Goal: Task Accomplishment & Management: Complete application form

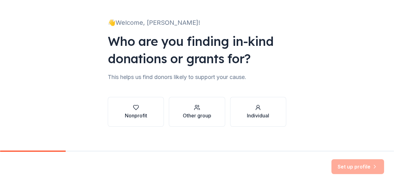
scroll to position [38, 0]
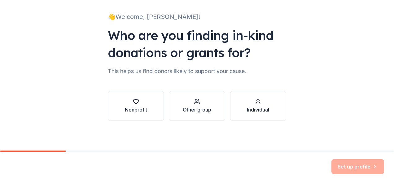
click at [122, 110] on button "Nonprofit" at bounding box center [136, 106] width 56 height 30
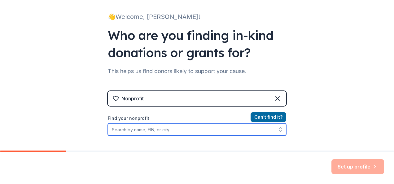
click at [198, 130] on input "Find your nonprofit" at bounding box center [197, 129] width 179 height 12
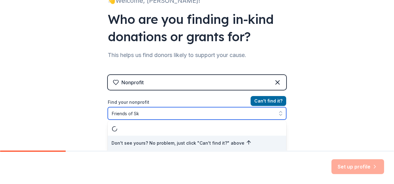
type input "Friends of Sky"
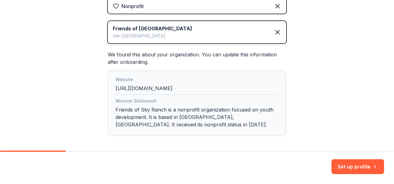
scroll to position [157, 0]
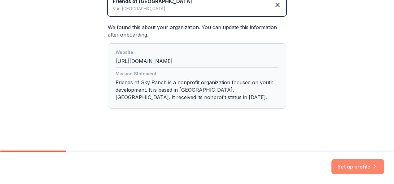
click at [370, 164] on button "Set up profile" at bounding box center [358, 166] width 53 height 15
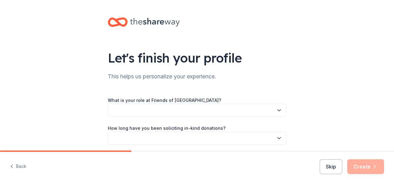
click at [233, 113] on button "button" at bounding box center [197, 110] width 179 height 13
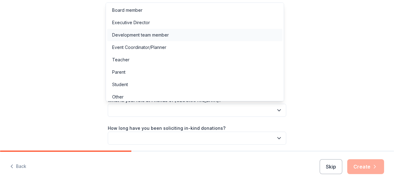
click at [188, 32] on div "Development team member" at bounding box center [194, 35] width 175 height 12
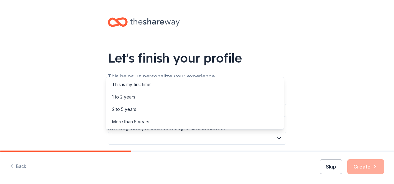
click at [166, 134] on button "button" at bounding box center [197, 138] width 179 height 13
click at [149, 121] on div "More than 5 years" at bounding box center [194, 122] width 175 height 12
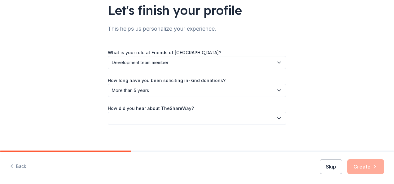
scroll to position [52, 0]
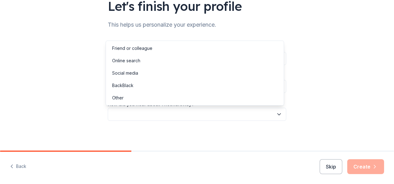
click at [187, 110] on button "button" at bounding box center [197, 114] width 179 height 13
click at [147, 61] on div "Online search" at bounding box center [194, 61] width 175 height 12
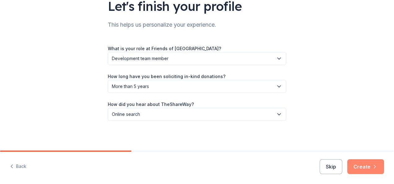
click at [359, 161] on button "Create" at bounding box center [366, 166] width 37 height 15
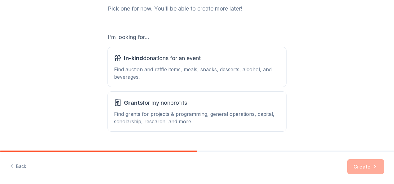
scroll to position [87, 0]
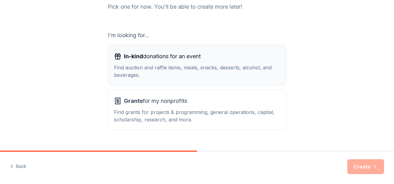
click at [235, 72] on div "Find auction and raffle items, meals, snacks, desserts, alcohol, and beverages." at bounding box center [197, 71] width 166 height 15
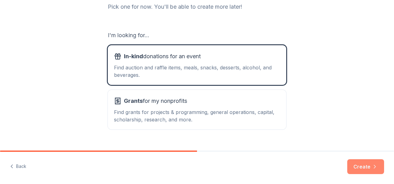
click at [360, 172] on button "Create" at bounding box center [366, 166] width 37 height 15
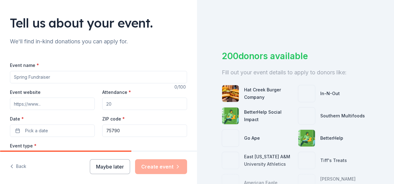
scroll to position [43, 0]
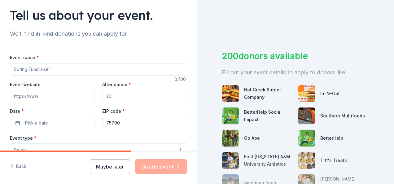
click at [32, 69] on input "Event name *" at bounding box center [98, 69] width 177 height 12
type input "V"
type input "Cowboys & Cowboys Gala"
paste input "https://cowboysandcowboys.com/"
type input "https://cowboysandcowboys.com/"
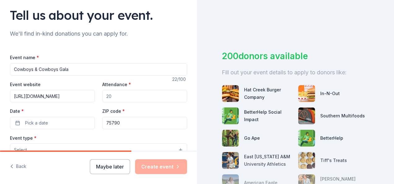
click at [116, 99] on input "Attendance *" at bounding box center [144, 96] width 85 height 12
type input "750"
click at [71, 120] on button "Pick a date" at bounding box center [52, 123] width 85 height 12
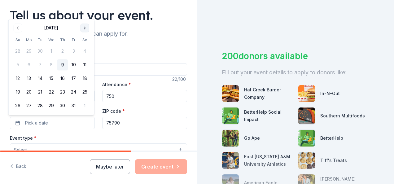
click at [81, 27] on button "Go to next month" at bounding box center [85, 28] width 9 height 9
click at [81, 37] on th "Sa" at bounding box center [84, 40] width 11 height 7
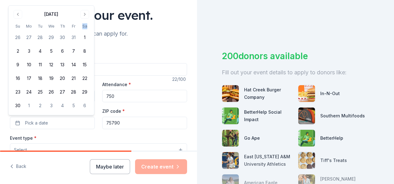
click at [81, 27] on th "Sa" at bounding box center [84, 26] width 11 height 7
drag, startPoint x: 81, startPoint y: 27, endPoint x: 85, endPoint y: 11, distance: 16.6
click at [85, 11] on button "Go to next month" at bounding box center [85, 14] width 9 height 9
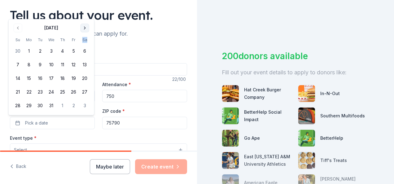
click at [86, 28] on button "Go to next month" at bounding box center [85, 28] width 9 height 9
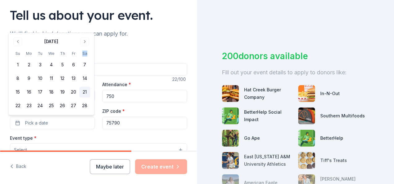
drag, startPoint x: 86, startPoint y: 28, endPoint x: 85, endPoint y: 94, distance: 66.4
click at [85, 94] on button "21" at bounding box center [84, 92] width 11 height 11
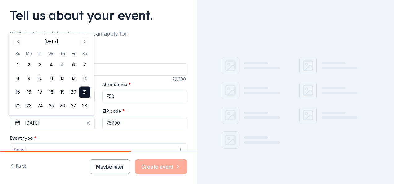
click at [116, 125] on input "75790" at bounding box center [144, 123] width 85 height 12
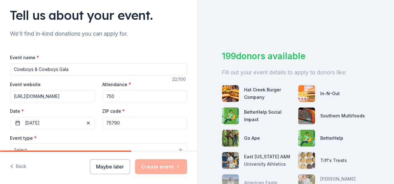
drag, startPoint x: 121, startPoint y: 126, endPoint x: 94, endPoint y: 119, distance: 28.2
click at [94, 119] on div "Event website https://cowboysandcowboys.com/ Attendance * 750 Date * 02/21/2026…" at bounding box center [98, 105] width 177 height 49
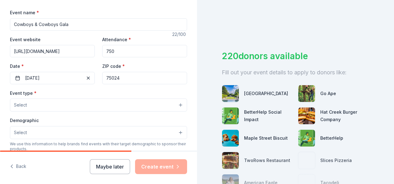
scroll to position [88, 0]
type input "75024"
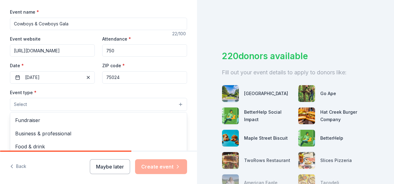
click at [72, 104] on button "Select" at bounding box center [98, 104] width 177 height 13
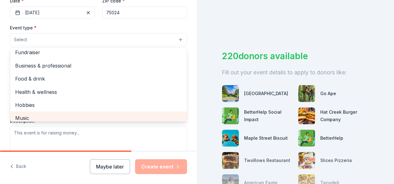
scroll to position [0, 0]
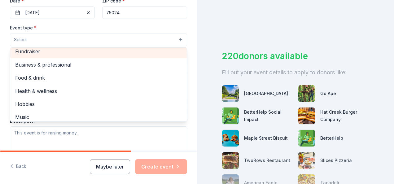
click at [35, 50] on span "Fundraiser" at bounding box center [98, 51] width 167 height 8
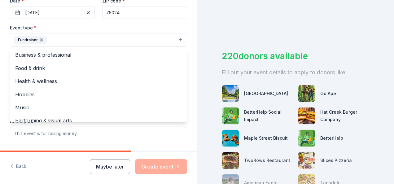
click at [124, 139] on div "Event type * Fundraiser Business & professional Food & drink Health & wellness …" at bounding box center [98, 89] width 177 height 131
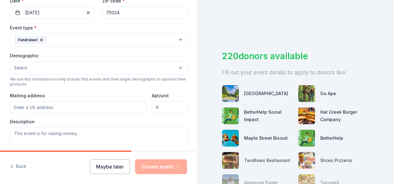
click at [26, 67] on span "Select" at bounding box center [20, 67] width 13 height 7
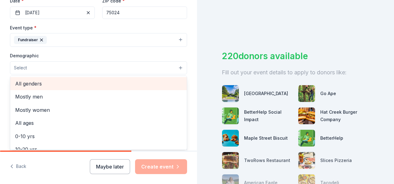
click at [25, 84] on span "All genders" at bounding box center [98, 84] width 167 height 8
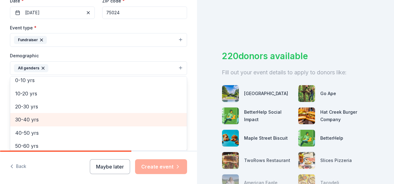
scroll to position [44, 0]
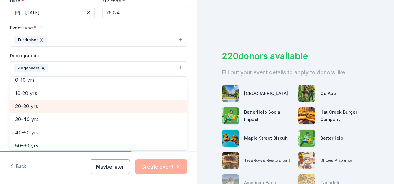
click at [33, 107] on span "20-30 yrs" at bounding box center [98, 106] width 167 height 8
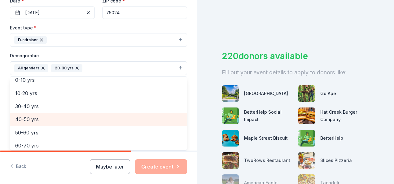
click at [31, 118] on span "40-50 yrs" at bounding box center [98, 119] width 167 height 8
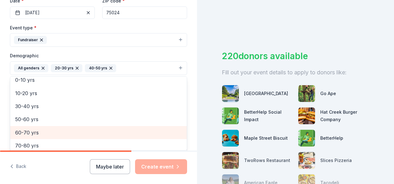
click at [30, 130] on span "60-70 yrs" at bounding box center [98, 133] width 167 height 8
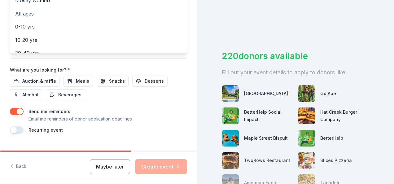
scroll to position [251, 0]
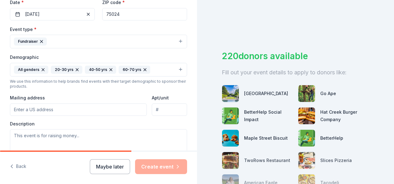
scroll to position [152, 0]
click at [107, 109] on input "Mailing address" at bounding box center [78, 109] width 137 height 12
type input "7616 LBJ Freeway"
type input "Suite 500"
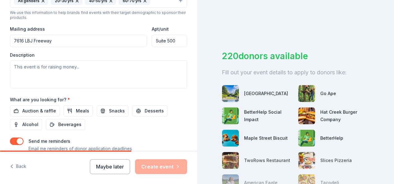
scroll to position [224, 0]
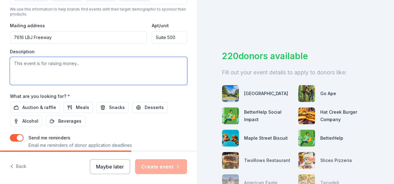
click at [51, 60] on textarea at bounding box center [98, 71] width 177 height 28
paste textarea "The Cowboys & Cowboys Gala includes a Silent Auction to help raise funds for ou…"
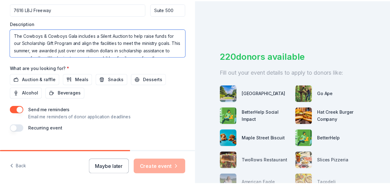
scroll to position [261, 0]
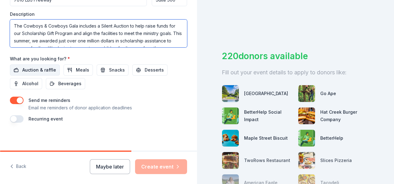
type textarea "The Cowboys & Cowboys Gala includes a Silent Auction to help raise funds for ou…"
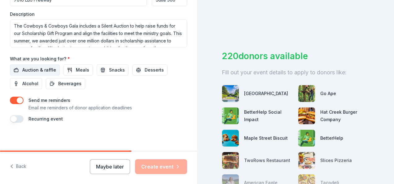
click at [36, 68] on span "Auction & raffle" at bounding box center [39, 69] width 34 height 7
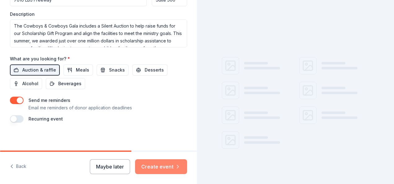
click at [145, 166] on button "Create event" at bounding box center [161, 166] width 52 height 15
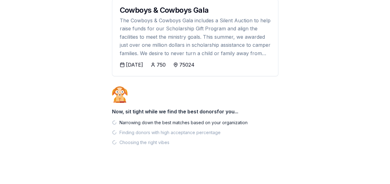
scroll to position [86, 0]
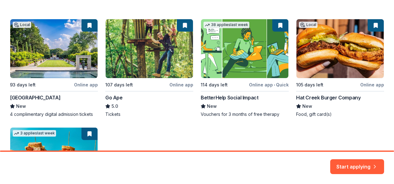
scroll to position [103, 0]
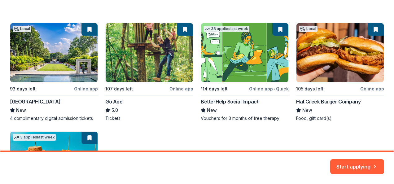
click at [148, 69] on div "Local 93 days left Online app Dallas Arboretum and Botanical Garden New 4 compl…" at bounding box center [197, 126] width 375 height 207
click at [181, 90] on div "Local 93 days left Online app Dallas Arboretum and Botanical Garden New 4 compl…" at bounding box center [197, 126] width 375 height 207
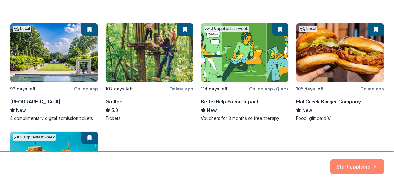
click at [352, 165] on button "Start applying" at bounding box center [358, 163] width 54 height 15
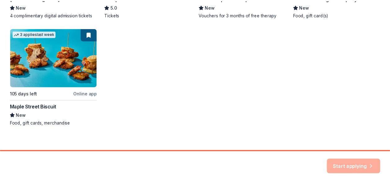
scroll to position [212, 0]
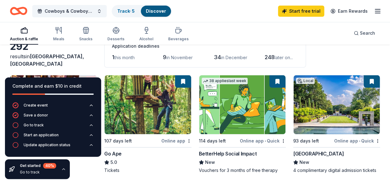
scroll to position [43, 0]
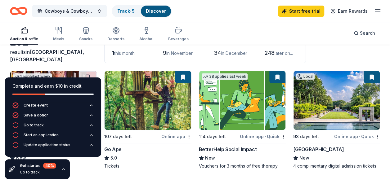
click at [162, 101] on img at bounding box center [147, 100] width 86 height 59
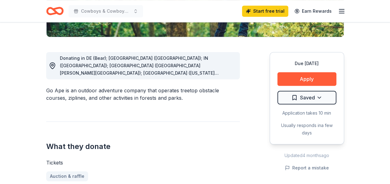
scroll to position [152, 0]
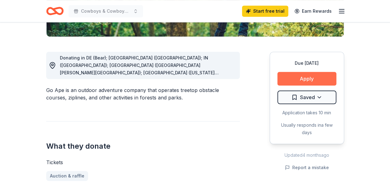
click at [299, 78] on button "Apply" at bounding box center [306, 79] width 59 height 14
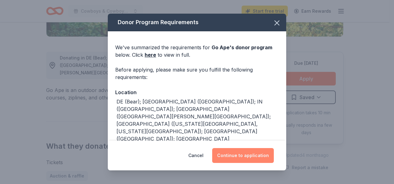
click at [246, 151] on button "Continue to application" at bounding box center [243, 155] width 62 height 15
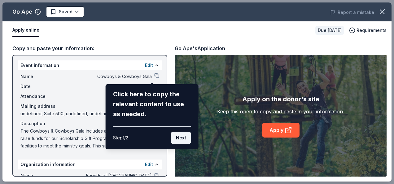
click at [182, 139] on button "Next" at bounding box center [181, 138] width 20 height 12
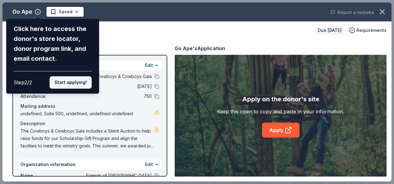
click at [77, 88] on button "Start applying!" at bounding box center [71, 82] width 42 height 12
click at [77, 88] on div "Go Ape Click here to access the donor's store locator, donor program link, and …" at bounding box center [196, 91] width 389 height 179
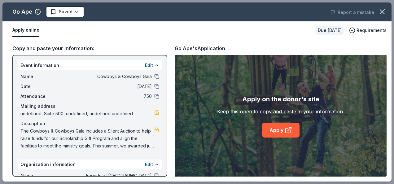
click at [105, 54] on div "Go Ape Saved Report a mistake Apply online Due in 107 days Requirements Copy an…" at bounding box center [196, 91] width 389 height 179
drag, startPoint x: 152, startPoint y: 77, endPoint x: 127, endPoint y: 63, distance: 29.0
click at [127, 63] on div "Go Ape Saved Report a mistake Apply online Due in 107 days Requirements Copy an…" at bounding box center [196, 91] width 389 height 179
click at [293, 135] on div "Go Ape Saved Report a mistake Apply online Due in 107 days Requirements Copy an…" at bounding box center [196, 91] width 389 height 179
click at [281, 127] on div "Go Ape Saved Report a mistake Apply online Due in 107 days Requirements Copy an…" at bounding box center [196, 91] width 389 height 179
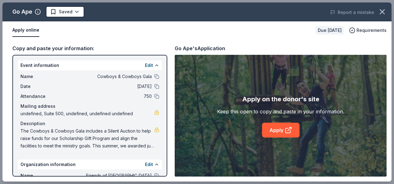
drag, startPoint x: 166, startPoint y: 108, endPoint x: 169, endPoint y: 149, distance: 41.1
click at [169, 149] on div "Go Ape Saved Report a mistake Apply online Due in 107 days Requirements Copy an…" at bounding box center [196, 91] width 389 height 179
drag, startPoint x: 163, startPoint y: 128, endPoint x: 166, endPoint y: 144, distance: 15.8
click at [166, 144] on div "Go Ape Saved Report a mistake Apply online Due in 107 days Requirements Copy an…" at bounding box center [196, 91] width 389 height 179
click at [148, 113] on div "Go Ape Saved Report a mistake Apply online Due in 107 days Requirements Copy an…" at bounding box center [196, 91] width 389 height 179
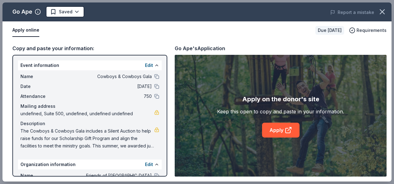
click at [277, 131] on div "Go Ape Saved Report a mistake Apply online Due in 107 days Requirements Copy an…" at bounding box center [196, 91] width 389 height 179
click at [69, 15] on div "Go Ape Saved Report a mistake Apply online Due in 107 days Requirements Copy an…" at bounding box center [196, 91] width 389 height 179
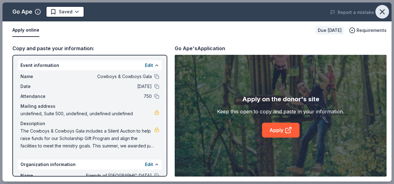
click at [379, 14] on icon "button" at bounding box center [382, 11] width 9 height 9
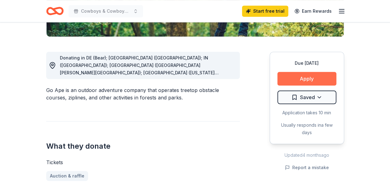
click at [298, 75] on button "Apply" at bounding box center [306, 79] width 59 height 14
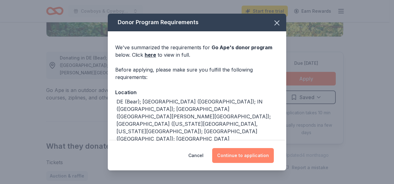
click at [255, 158] on button "Continue to application" at bounding box center [243, 155] width 62 height 15
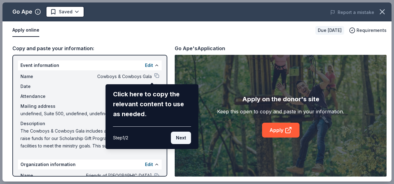
click at [181, 135] on button "Next" at bounding box center [181, 138] width 20 height 12
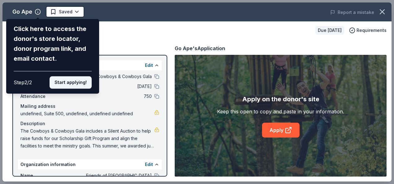
click at [76, 85] on button "Start applying!" at bounding box center [71, 82] width 42 height 12
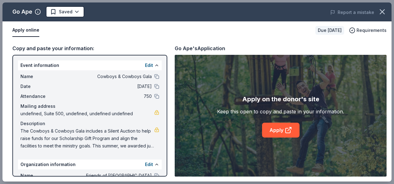
click at [279, 134] on div "Go Ape Saved Report a mistake Apply online Due in 107 days Requirements Copy an…" at bounding box center [196, 91] width 389 height 179
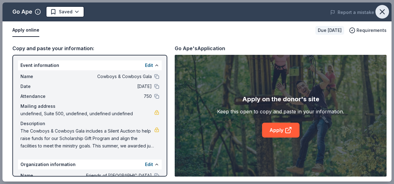
click at [381, 16] on button "button" at bounding box center [383, 12] width 14 height 14
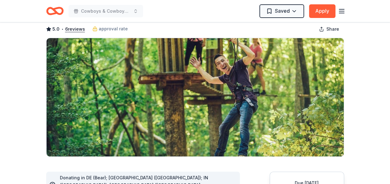
scroll to position [32, 0]
click at [340, 11] on icon "button" at bounding box center [341, 10] width 7 height 7
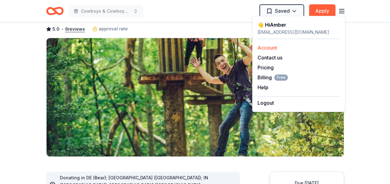
click at [271, 46] on link "Account" at bounding box center [267, 48] width 20 height 6
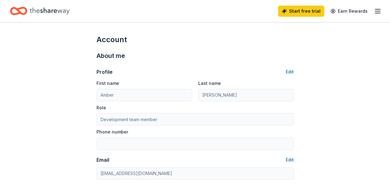
click at [379, 7] on icon "button" at bounding box center [377, 10] width 7 height 7
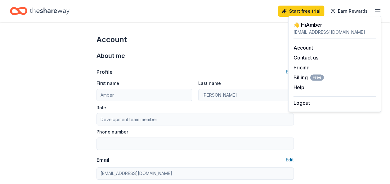
click at [258, 50] on div "About me Profile Edit First name Amber Last name Swearingen Role Development te…" at bounding box center [194, 130] width 197 height 171
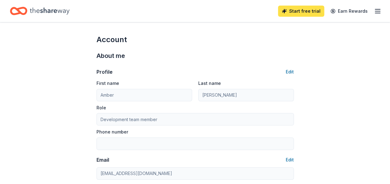
click at [300, 6] on link "Start free trial" at bounding box center [301, 11] width 46 height 11
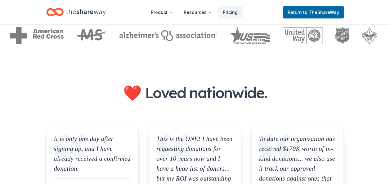
scroll to position [657, 0]
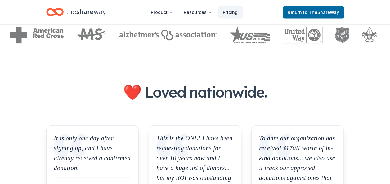
click at [308, 2] on header "Product Resources Pricing Return to TheShareWay" at bounding box center [195, 12] width 390 height 24
click at [314, 11] on span "to TheShareWay" at bounding box center [321, 12] width 36 height 5
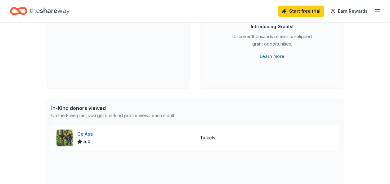
scroll to position [88, 0]
click at [86, 133] on div "Go Ape" at bounding box center [86, 133] width 18 height 7
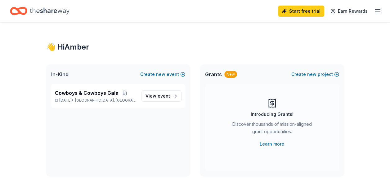
click at [374, 15] on div "Start free trial Earn Rewards" at bounding box center [329, 11] width 103 height 15
click at [376, 6] on div "Start free trial Earn Rewards" at bounding box center [329, 11] width 103 height 15
click at [376, 9] on icon "button" at bounding box center [377, 10] width 7 height 7
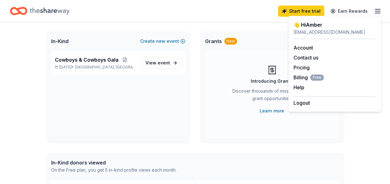
scroll to position [32, 0]
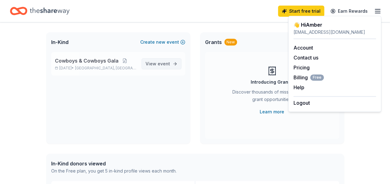
click at [167, 64] on span "event" at bounding box center [164, 63] width 12 height 5
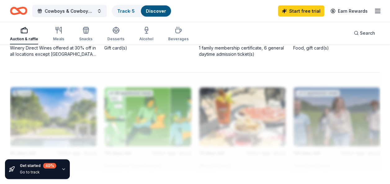
scroll to position [654, 0]
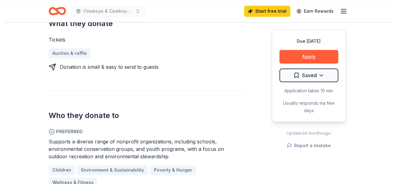
scroll to position [296, 0]
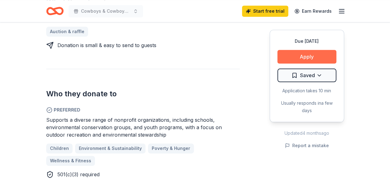
click at [289, 54] on button "Apply" at bounding box center [306, 57] width 59 height 14
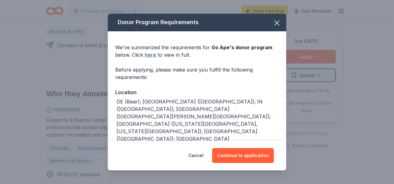
click at [150, 58] on link "here" at bounding box center [150, 54] width 11 height 7
